Goal: Task Accomplishment & Management: Manage account settings

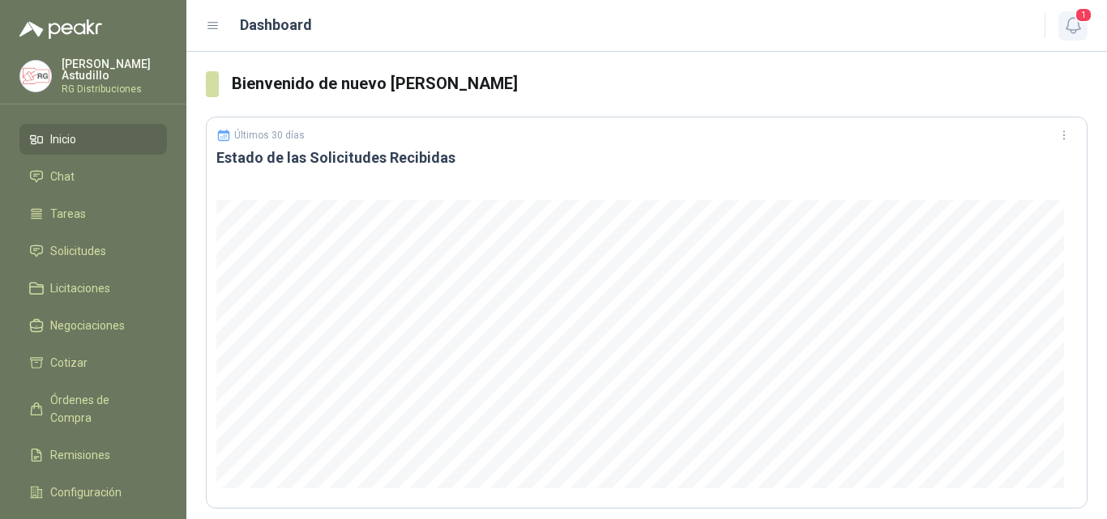
click at [1070, 23] on icon "button" at bounding box center [1073, 25] width 20 height 20
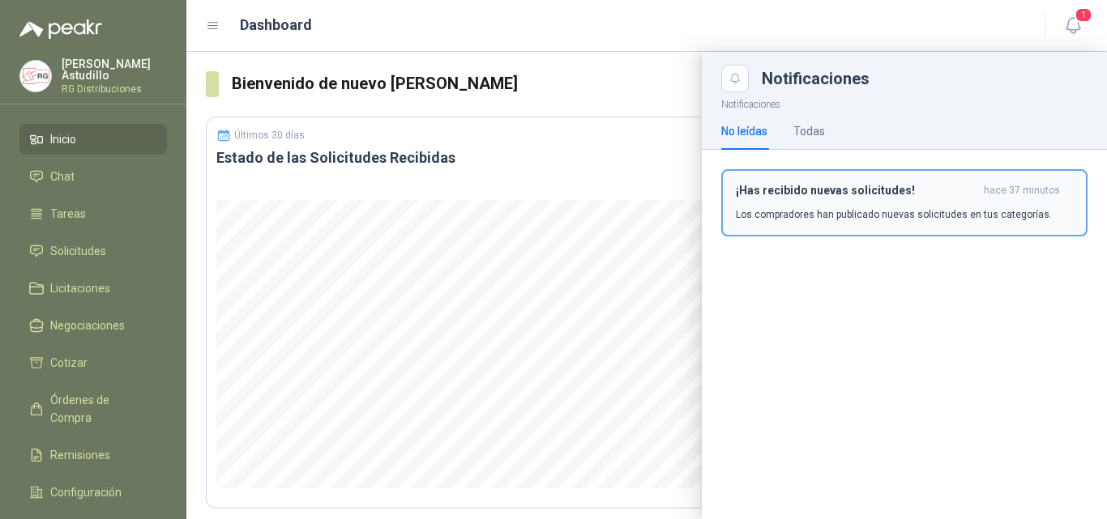
click at [939, 216] on p "Los compradores han publicado nuevas solicitudes en tus categorías." at bounding box center [894, 214] width 316 height 15
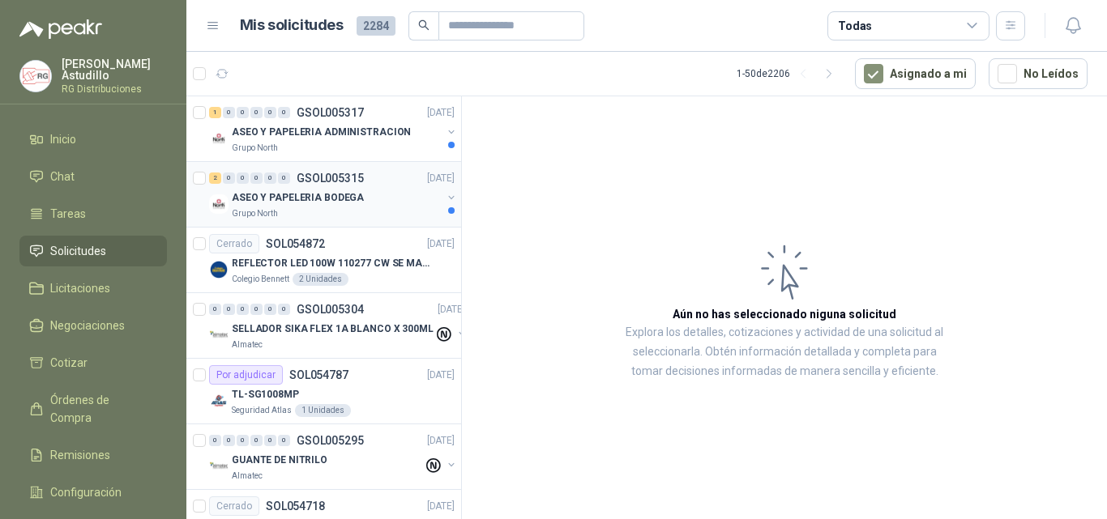
click at [365, 213] on div "Grupo North" at bounding box center [337, 213] width 210 height 13
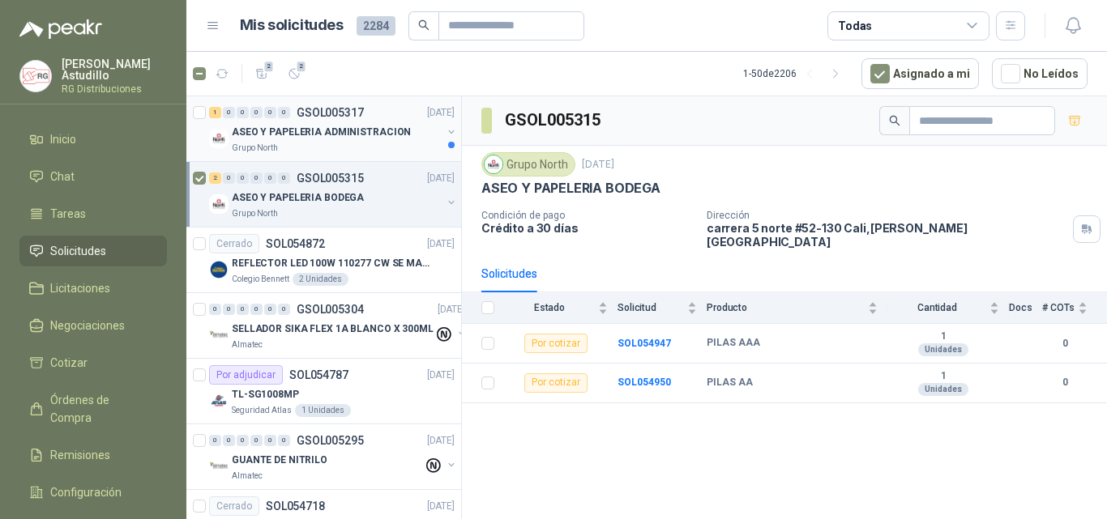
click at [370, 137] on p "ASEO Y PAPELERIA ADMINISTRACION" at bounding box center [321, 132] width 179 height 15
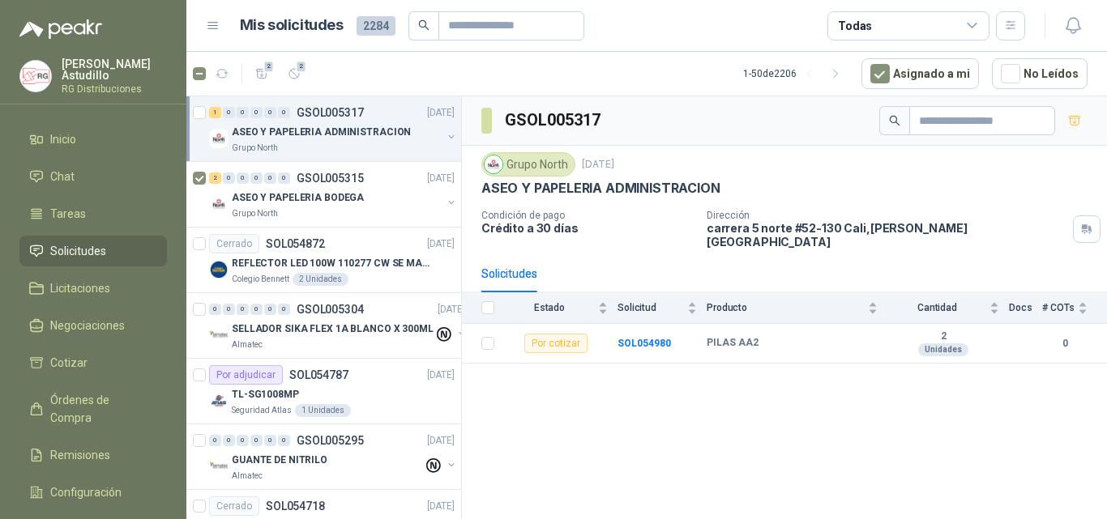
click at [191, 109] on div "1 0 0 0 0 0 GSOL005317 [DATE] ASEO Y PAPELERIA ADMINISTRACION Grupo North" at bounding box center [323, 129] width 275 height 66
click at [285, 76] on button "3" at bounding box center [294, 74] width 26 height 26
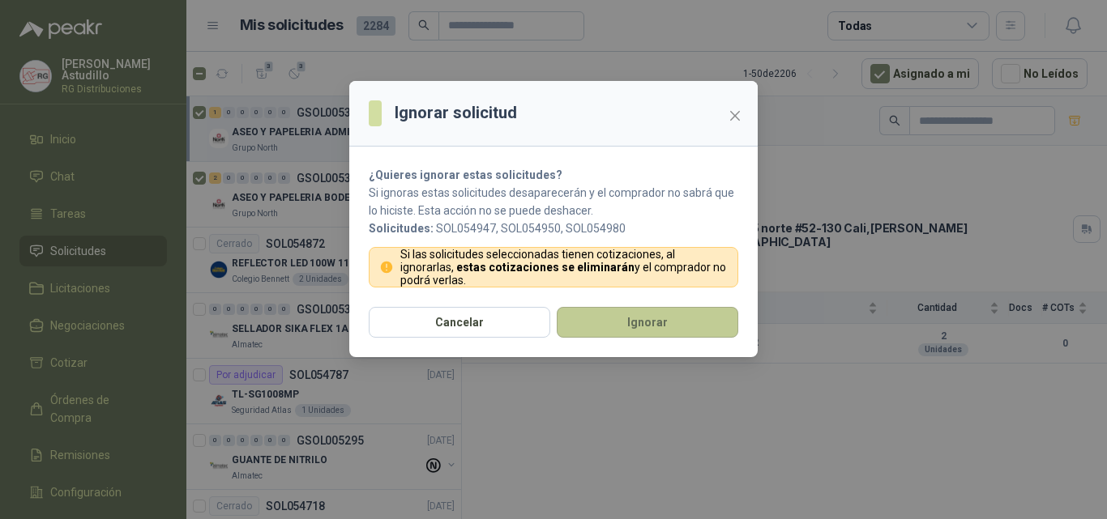
click at [623, 331] on button "Ignorar" at bounding box center [648, 322] width 182 height 31
